Goal: Task Accomplishment & Management: Complete application form

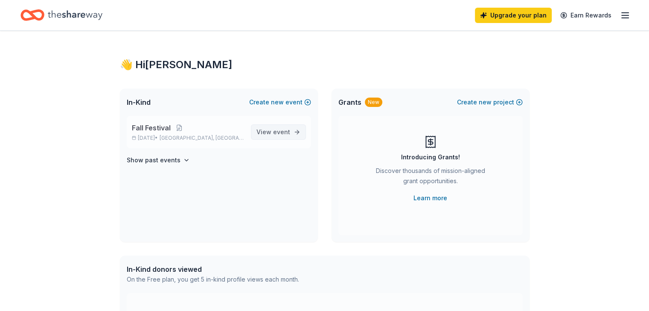
click at [274, 138] on link "View event" at bounding box center [278, 132] width 55 height 15
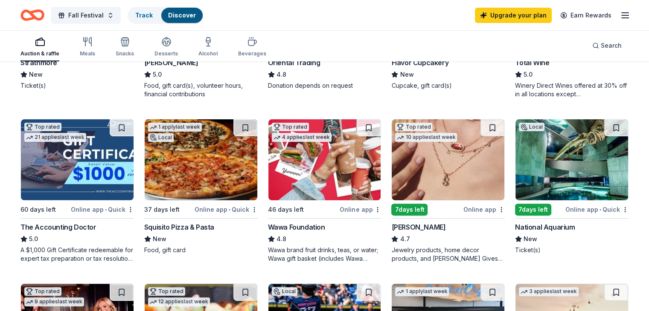
scroll to position [209, 0]
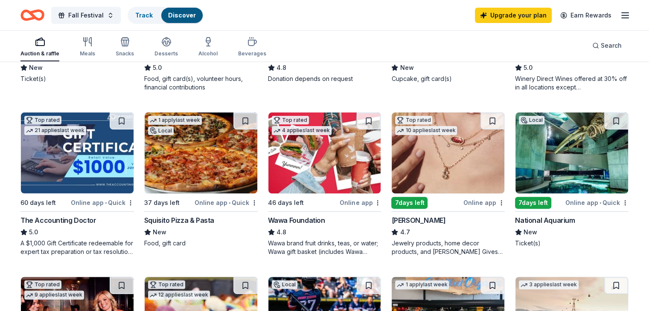
click at [411, 185] on img at bounding box center [447, 153] width 113 height 81
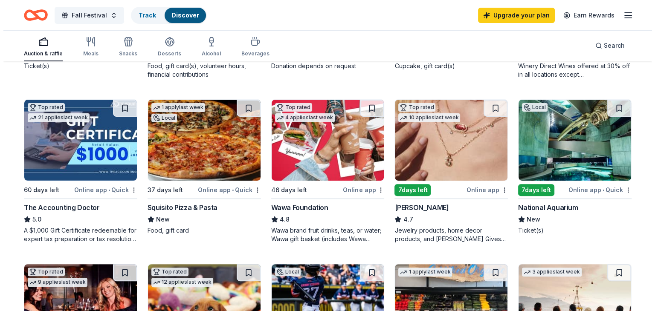
scroll to position [217, 0]
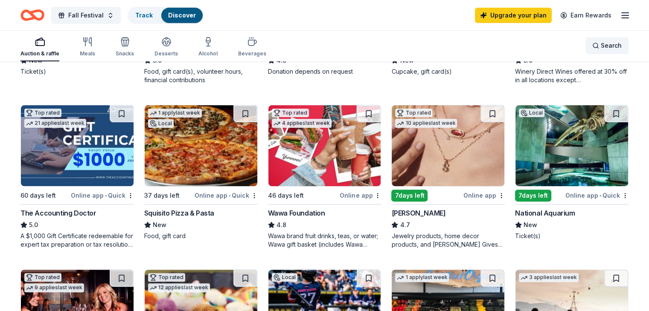
click at [600, 47] on span "Search" at bounding box center [610, 46] width 21 height 10
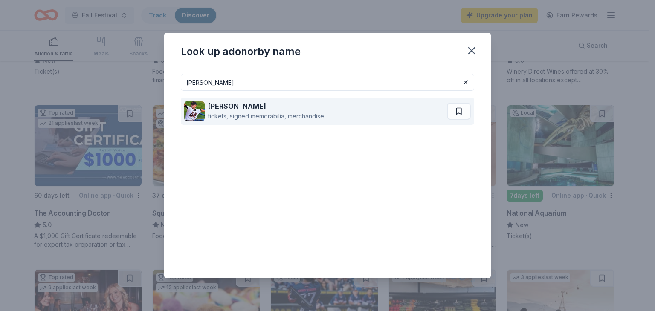
type input "frederick keys"
click at [302, 113] on div "tickets, signed memorabilia, merchandise" at bounding box center [266, 116] width 116 height 10
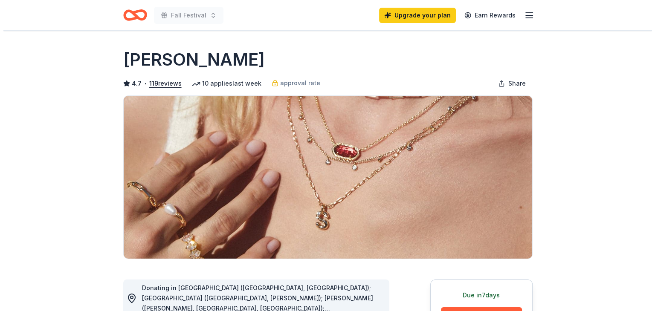
scroll to position [272, 0]
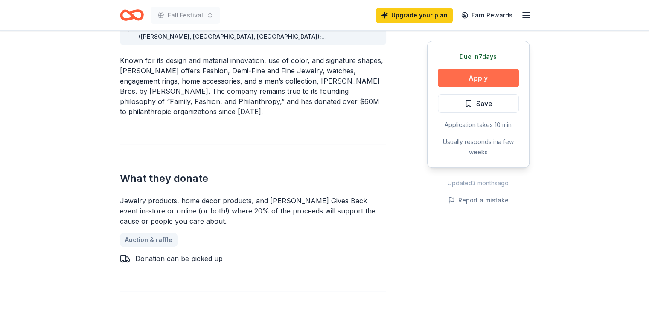
click at [479, 86] on button "Apply" at bounding box center [477, 78] width 81 height 19
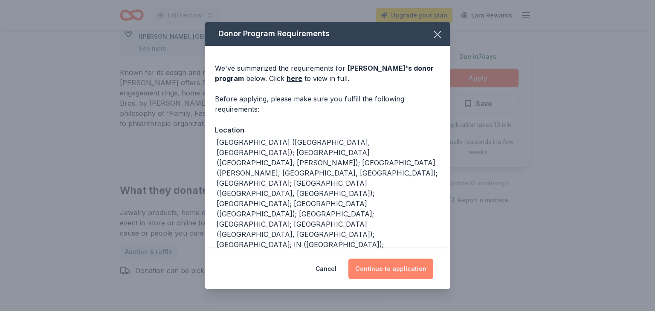
click at [396, 272] on button "Continue to application" at bounding box center [390, 269] width 85 height 20
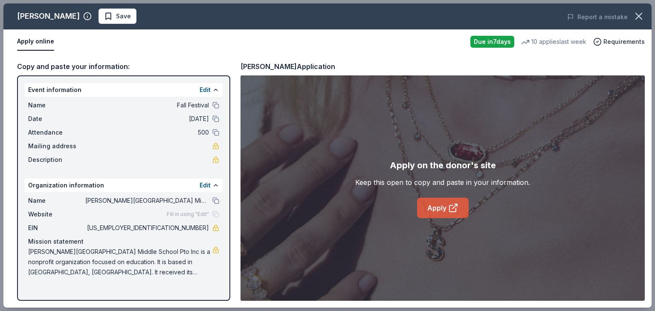
click at [448, 214] on link "Apply" at bounding box center [443, 208] width 52 height 20
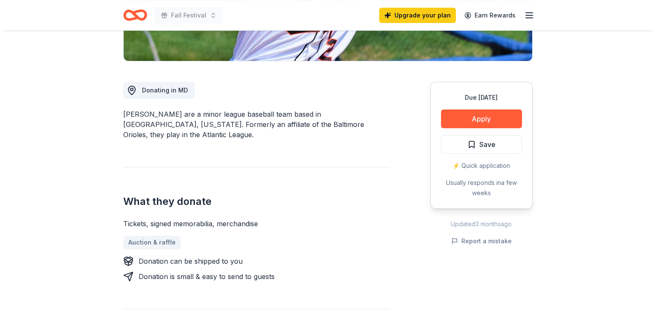
scroll to position [209, 0]
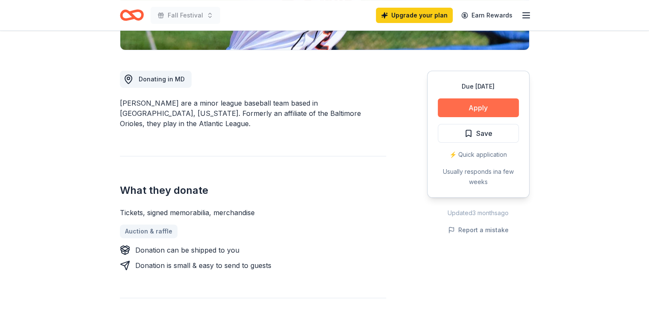
click at [488, 101] on button "Apply" at bounding box center [477, 107] width 81 height 19
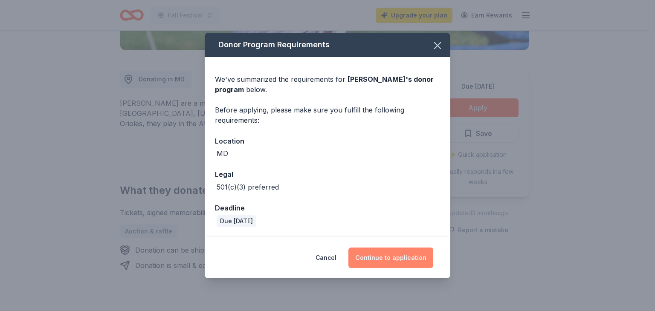
click at [399, 258] on button "Continue to application" at bounding box center [390, 258] width 85 height 20
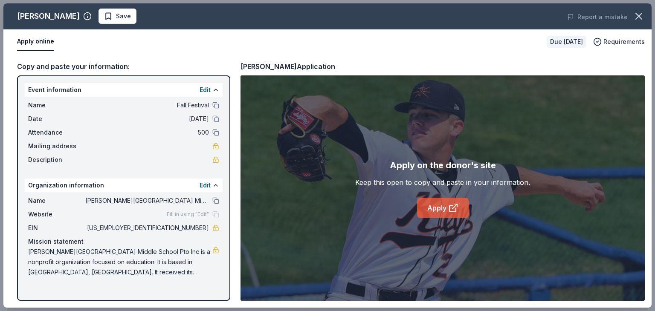
click at [444, 208] on link "Apply" at bounding box center [443, 208] width 52 height 20
